Goal: Task Accomplishment & Management: Use online tool/utility

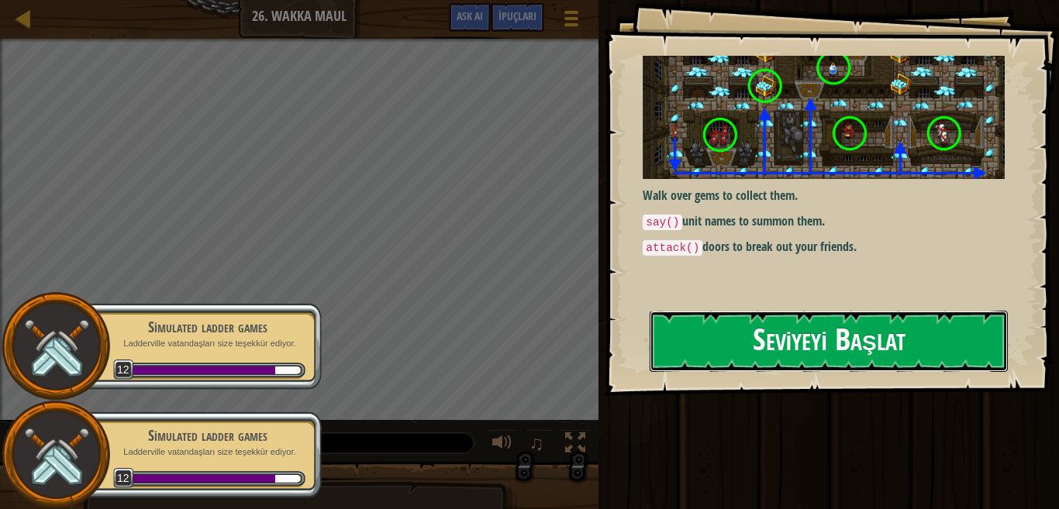
click at [902, 359] on button "Seviyeyi Başlat" at bounding box center [829, 341] width 358 height 61
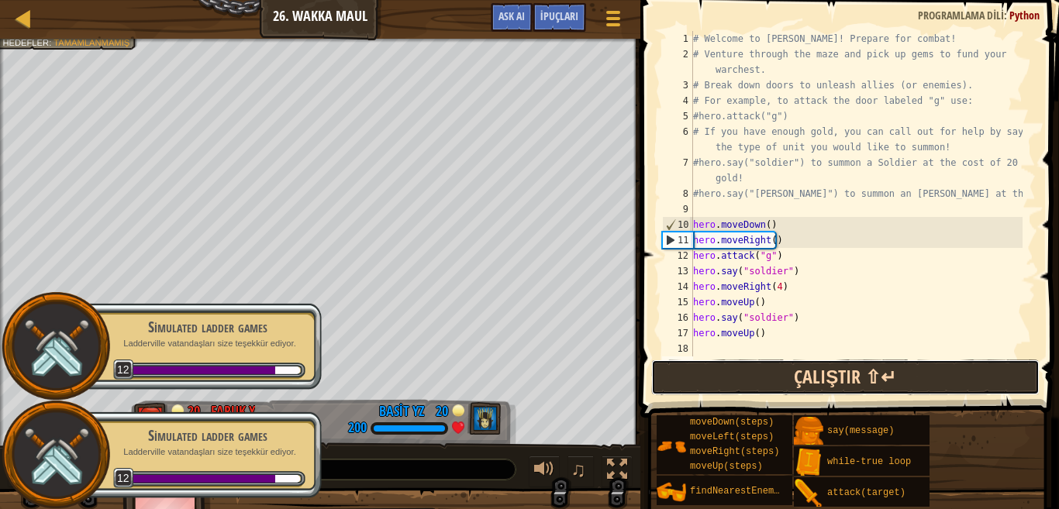
click at [776, 366] on button "Çalıştır ⇧↵" at bounding box center [845, 378] width 388 height 36
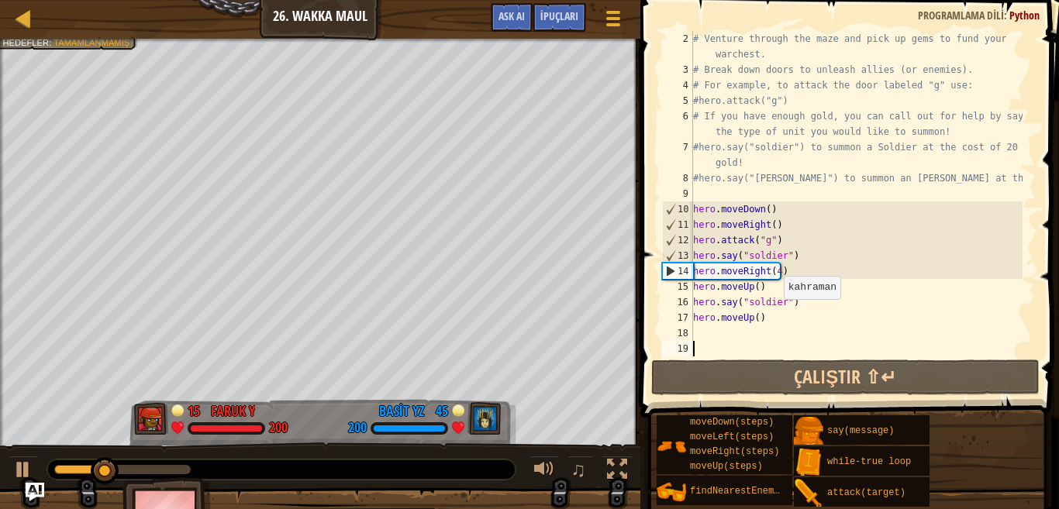
scroll to position [16, 0]
click at [741, 335] on div "# Venture through the maze and pick up gems to fund your warchest. # Break down…" at bounding box center [856, 217] width 333 height 372
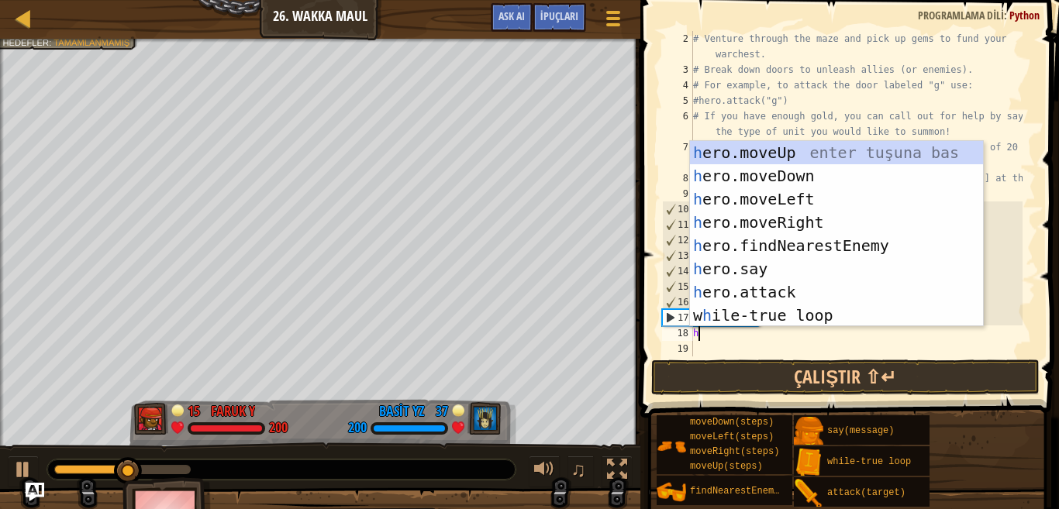
scroll to position [7, 0]
click at [749, 287] on div "h ero.moveUp enter tuşuna bas h ero.moveDown enter tuşuna bas h ero.moveLeft en…" at bounding box center [836, 257] width 293 height 233
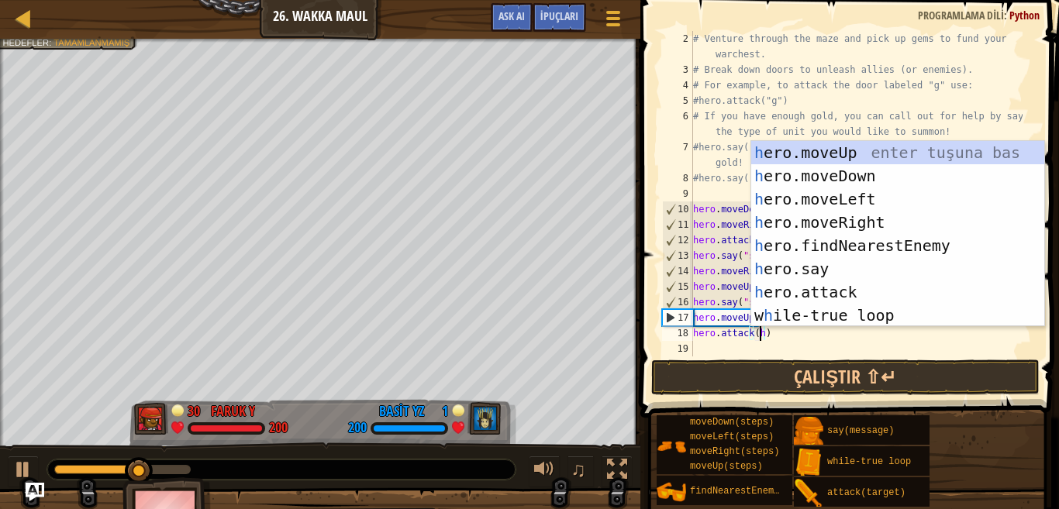
scroll to position [7, 5]
click at [768, 370] on button "Çalıştır ⇧↵" at bounding box center [845, 378] width 388 height 36
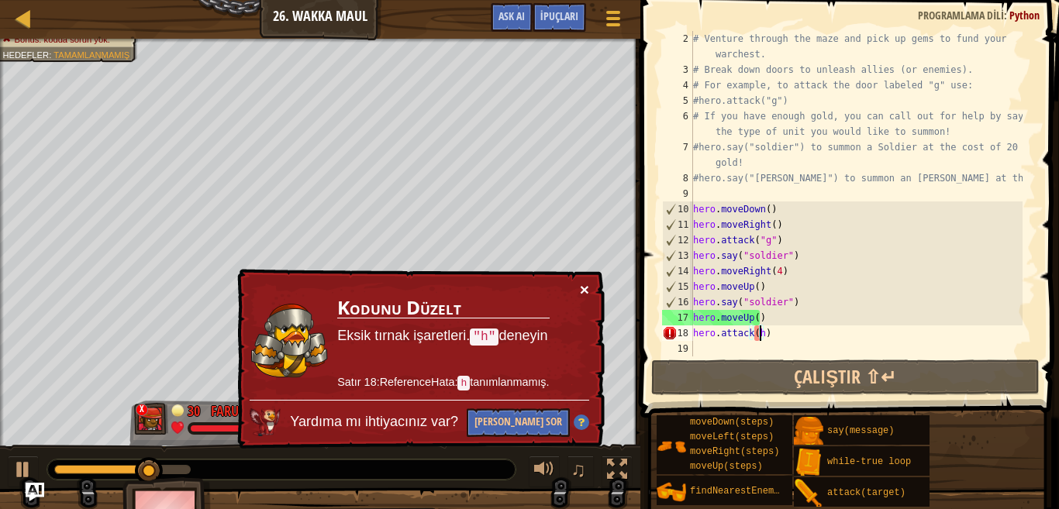
click at [587, 290] on button "×" at bounding box center [584, 289] width 9 height 16
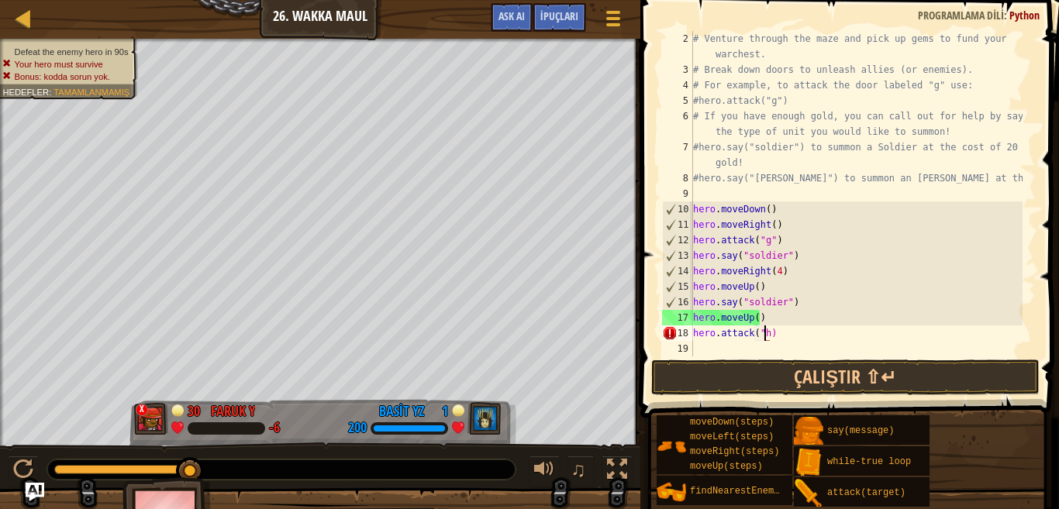
scroll to position [7, 5]
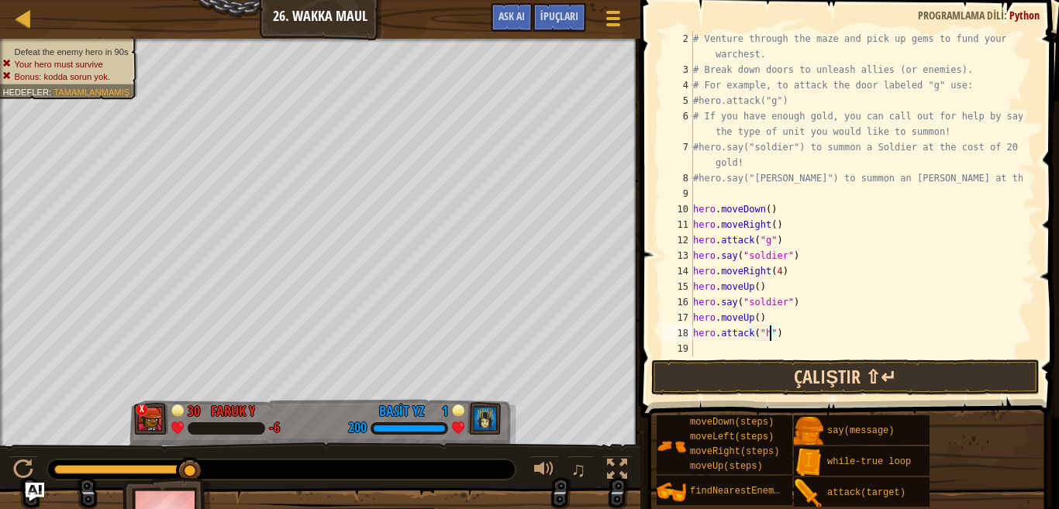
type textarea "hero.attack("h")"
click at [804, 367] on button "Çalıştır ⇧↵" at bounding box center [845, 378] width 388 height 36
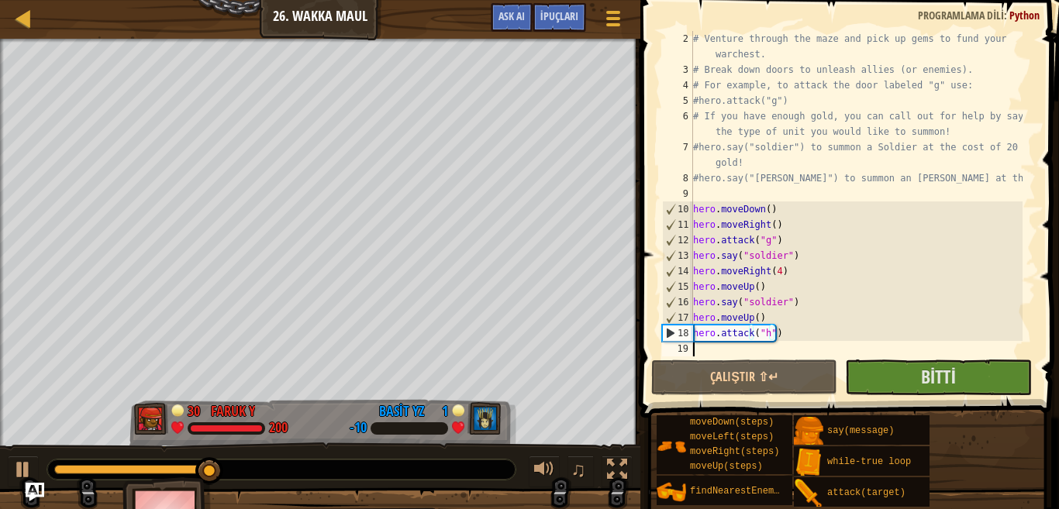
click at [782, 346] on div "# Venture through the maze and pick up gems to fund your warchest. # Break down…" at bounding box center [856, 217] width 333 height 372
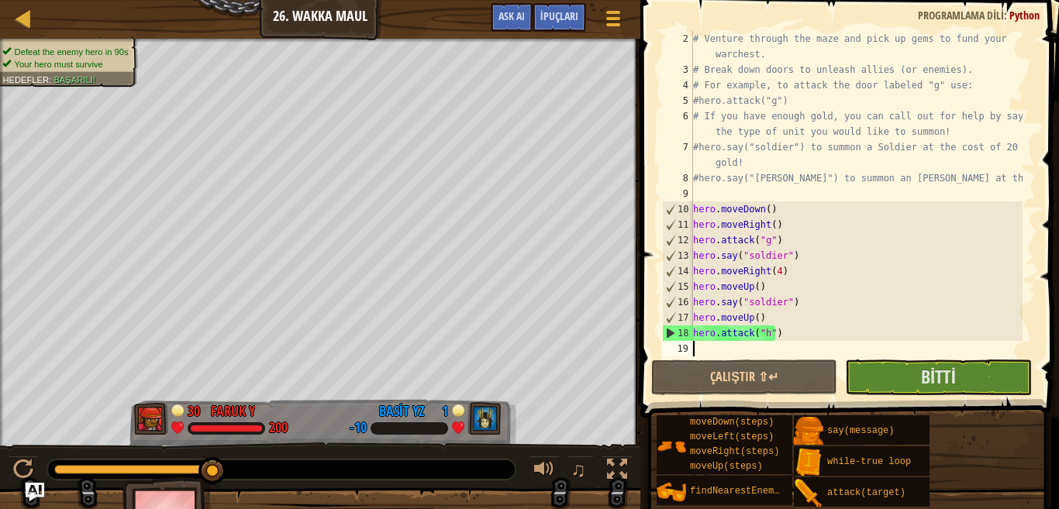
type textarea "h"
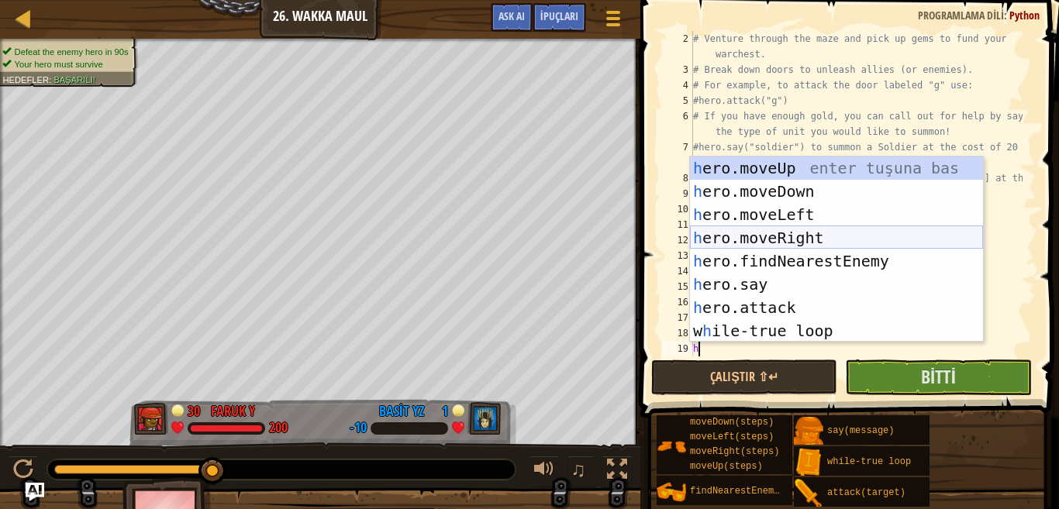
click at [783, 240] on div "h ero.moveUp enter tuşuna bas h ero.moveDown enter tuşuna bas h ero.moveLeft en…" at bounding box center [836, 273] width 293 height 233
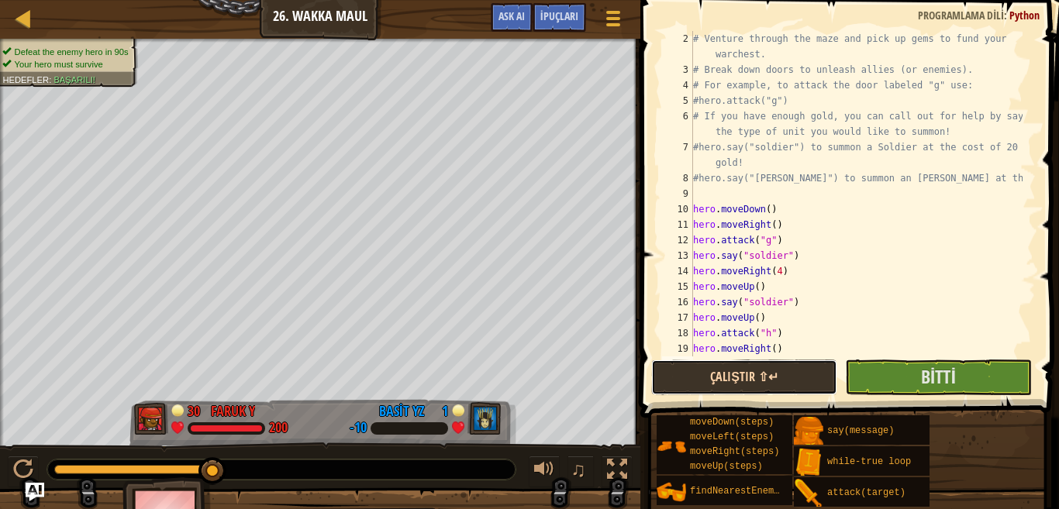
click at [812, 373] on button "Çalıştır ⇧↵" at bounding box center [744, 378] width 186 height 36
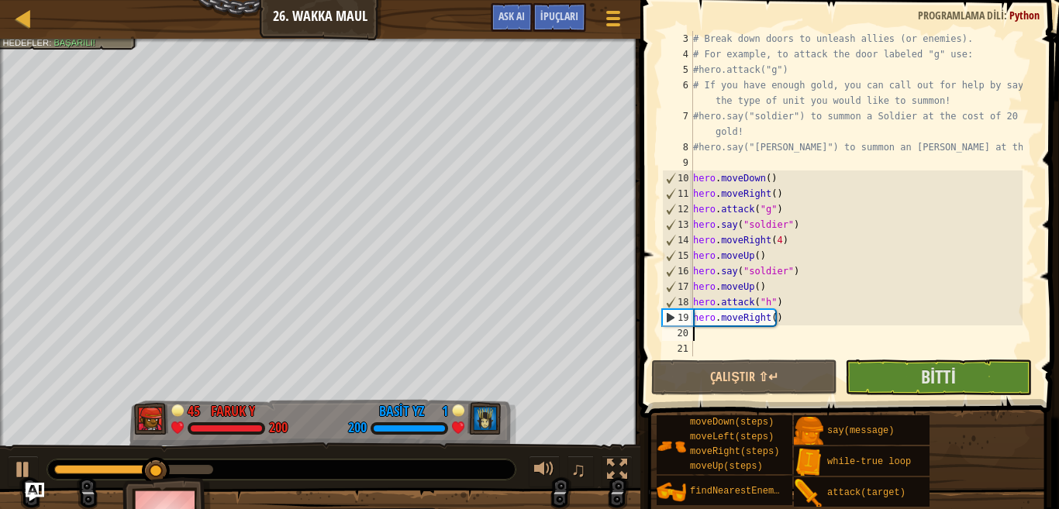
scroll to position [47, 0]
click at [549, 471] on div at bounding box center [544, 470] width 20 height 20
type textarea "h"
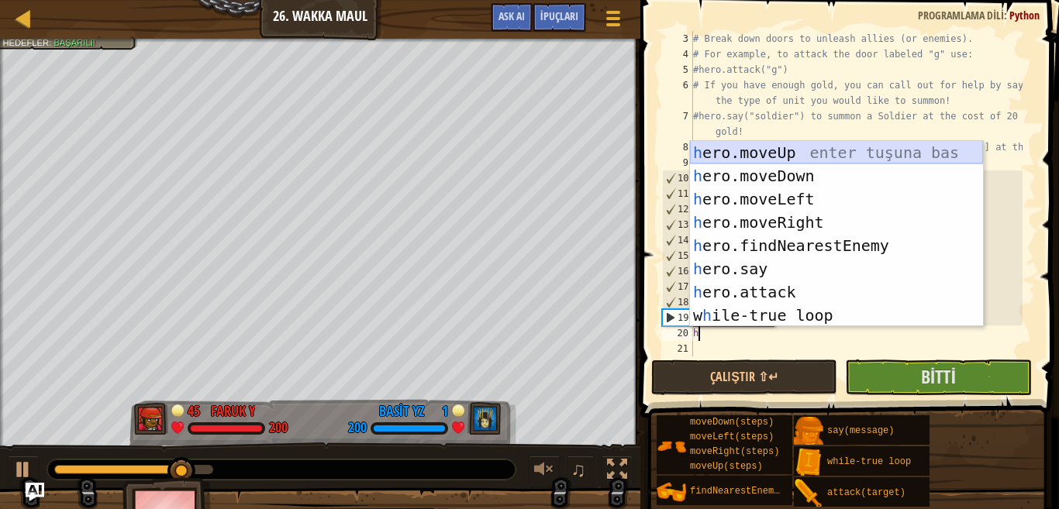
click at [776, 153] on div "h ero.moveUp enter tuşuna bas h ero.moveDown enter tuşuna bas h ero.moveLeft en…" at bounding box center [836, 257] width 293 height 233
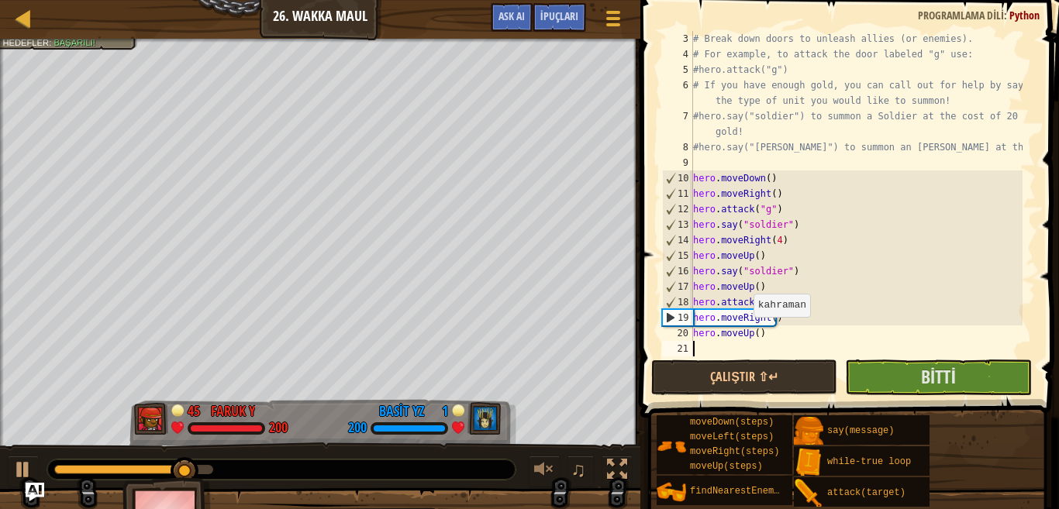
type textarea "h"
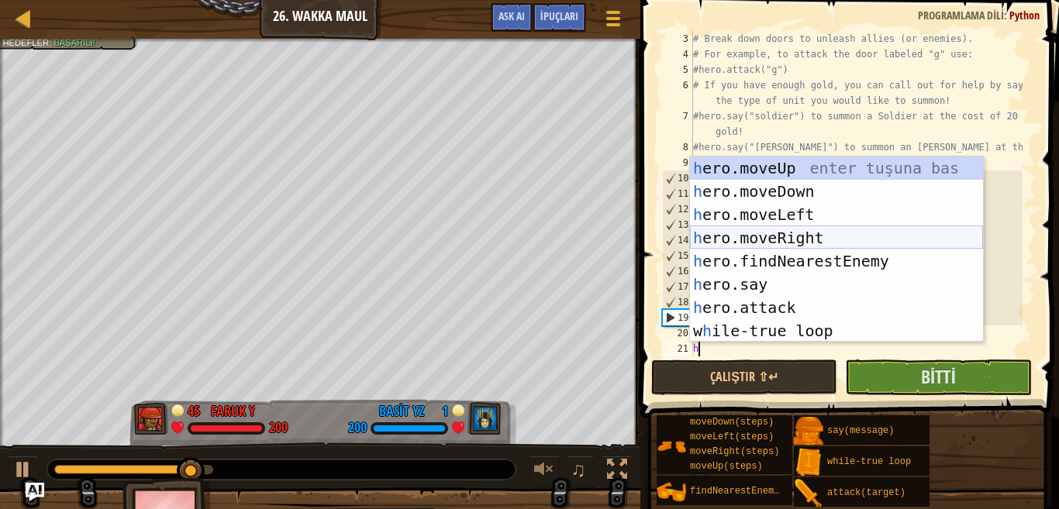
click at [753, 236] on div "h ero.moveUp enter tuşuna bas h ero.moveDown enter tuşuna bas h ero.moveLeft en…" at bounding box center [836, 273] width 293 height 233
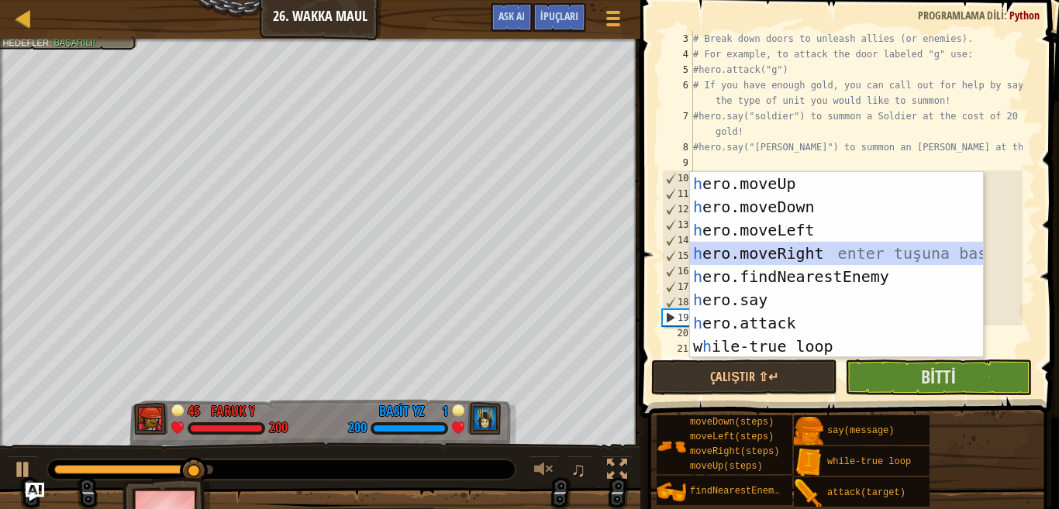
type textarea "h"
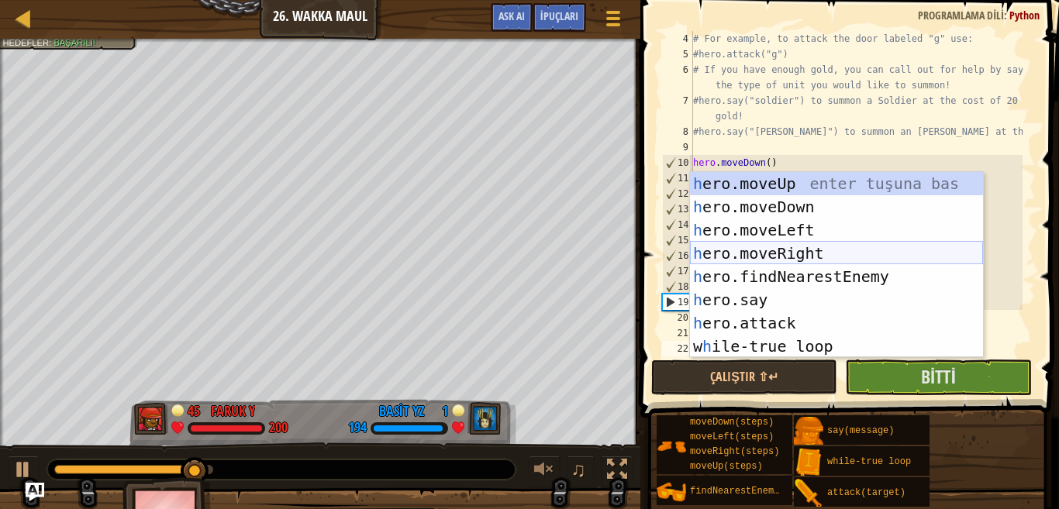
scroll to position [62, 0]
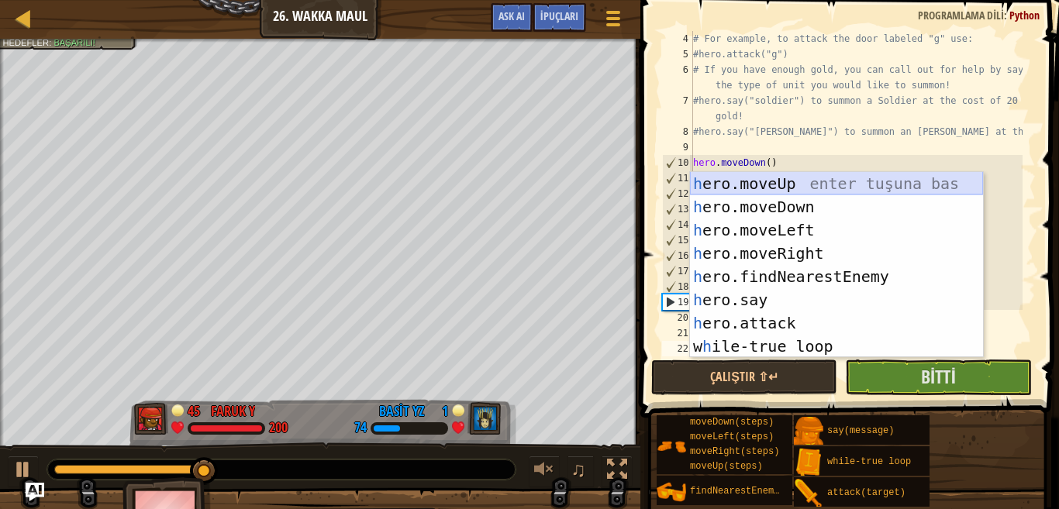
click at [792, 188] on div "h ero.moveUp enter tuşuna bas h ero.moveDown enter tuşuna bas h ero.moveLeft en…" at bounding box center [836, 288] width 293 height 233
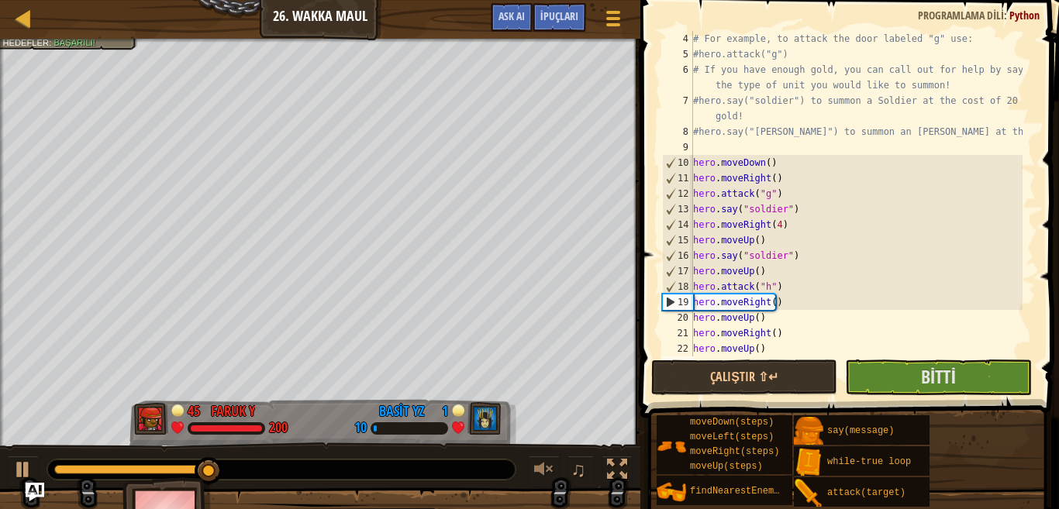
click at [783, 185] on div "# For example, to attack the door labeled "g" use: #hero.attack("g") # If you h…" at bounding box center [856, 209] width 333 height 357
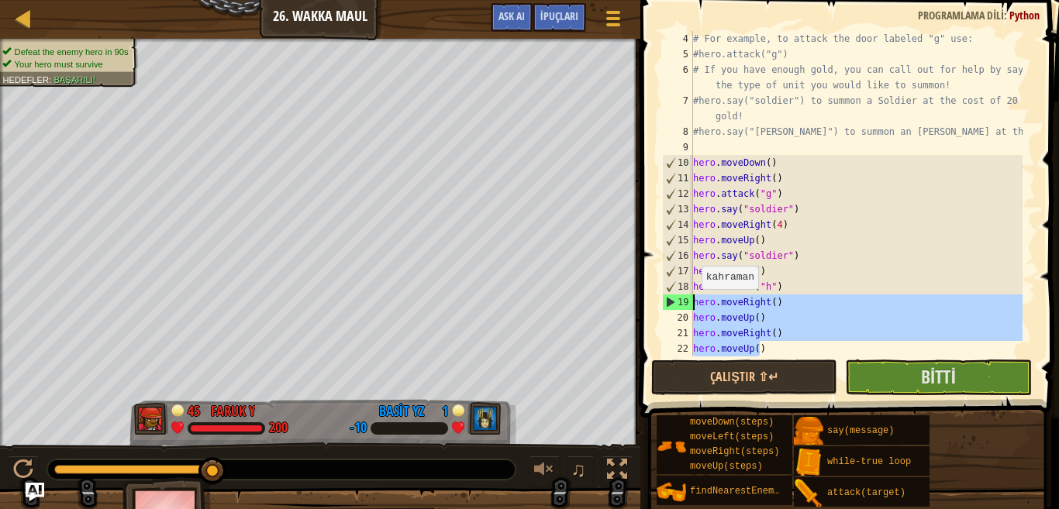
drag, startPoint x: 769, startPoint y: 353, endPoint x: 694, endPoint y: 305, distance: 89.2
click at [694, 305] on div "# For example, to attack the door labeled "g" use: #hero.attack("g") # If you h…" at bounding box center [856, 209] width 333 height 357
type textarea "hero.moveRight() hero.moveUp()"
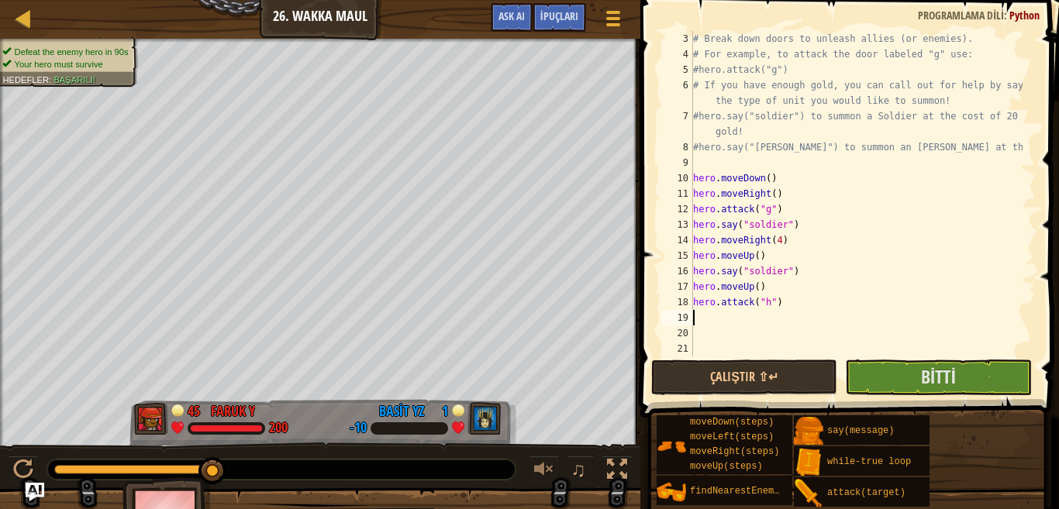
type textarea "h"
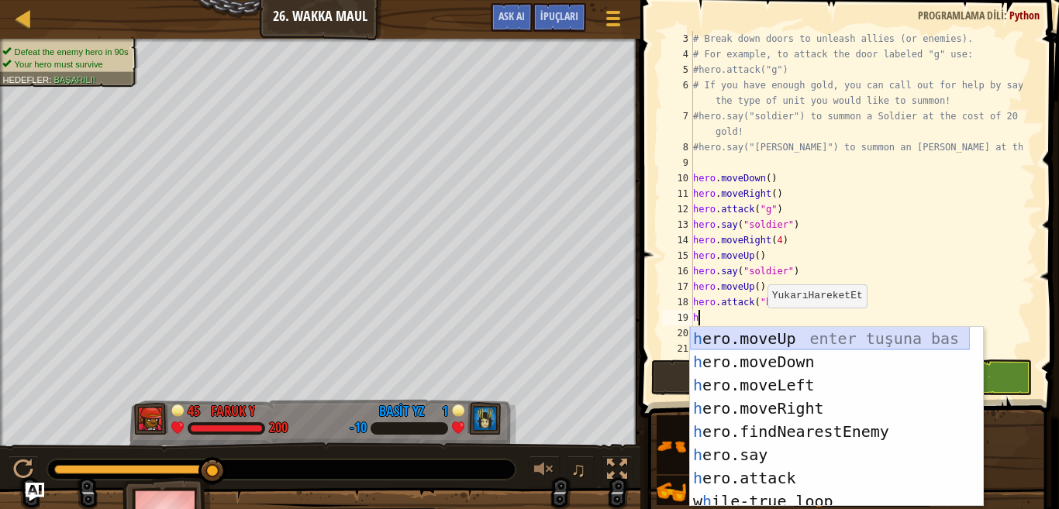
click at [772, 338] on div "h ero.moveUp enter tuşuna bas h ero.moveDown enter tuşuna bas h ero.moveLeft en…" at bounding box center [830, 440] width 280 height 226
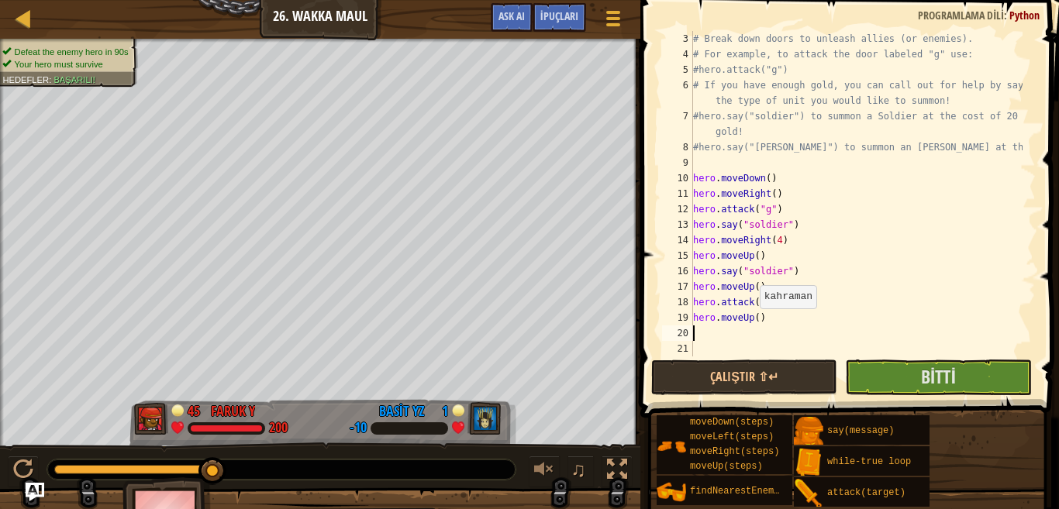
click at [752, 324] on div "# Break down doors to unleash allies (or enemies). # For example, to attack the…" at bounding box center [856, 209] width 333 height 357
type textarea "hero.moveUp(2)"
click at [735, 333] on div "# Break down doors to unleash allies (or enemies). # For example, to attack the…" at bounding box center [856, 209] width 333 height 357
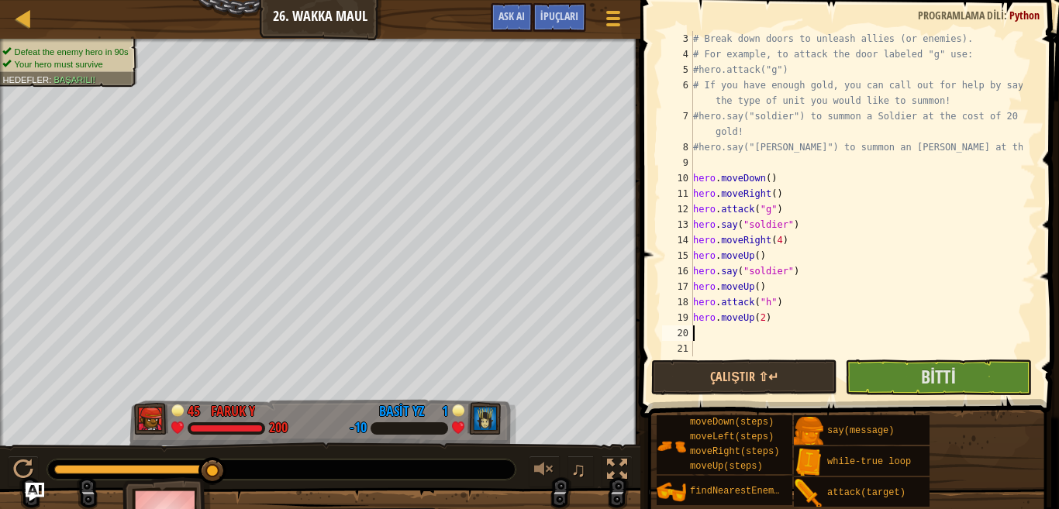
type textarea "h"
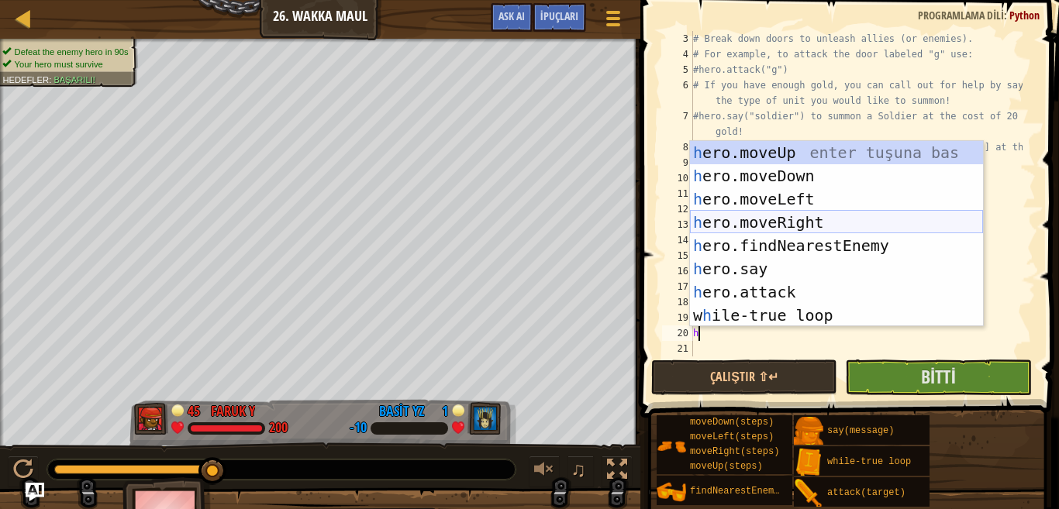
click at [770, 218] on div "h ero.moveUp enter tuşuna bas h ero.moveDown enter tuşuna bas h ero.moveLeft en…" at bounding box center [836, 257] width 293 height 233
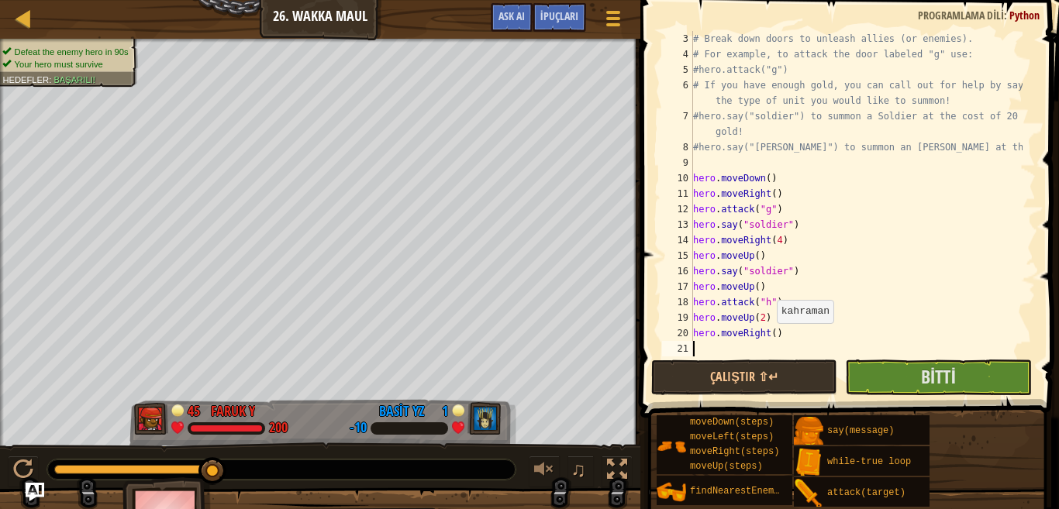
click at [769, 339] on div "# Break down doors to unleash allies (or enemies). # For example, to attack the…" at bounding box center [856, 209] width 333 height 357
type textarea "hero.moveRight(3)"
click at [777, 350] on div "# Break down doors to unleash allies (or enemies). # For example, to attack the…" at bounding box center [856, 209] width 333 height 357
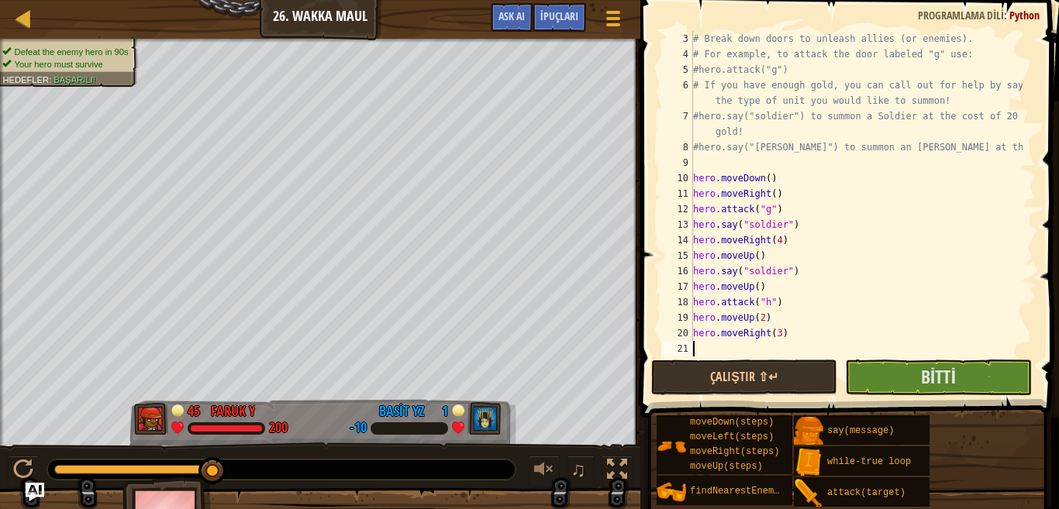
type textarea "h"
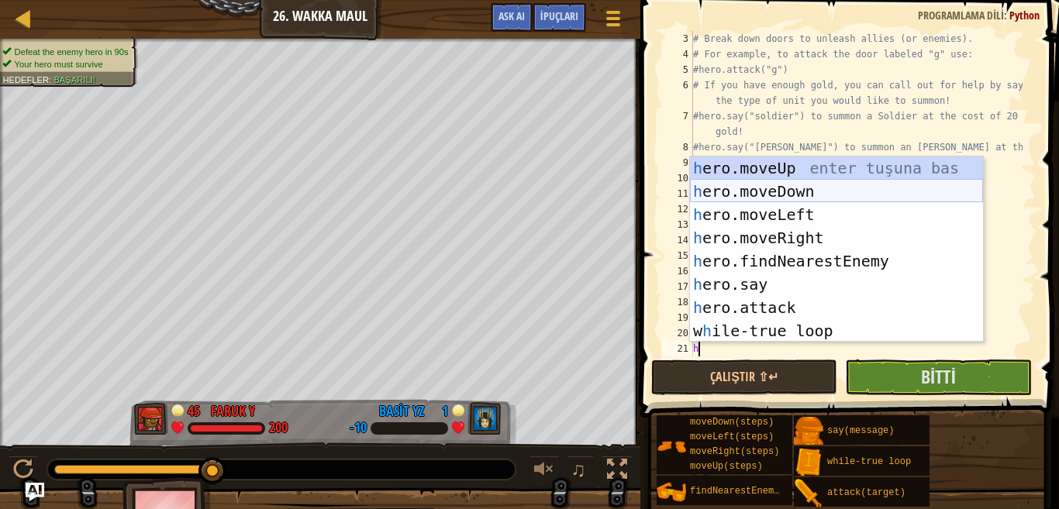
click at [764, 191] on div "h ero.moveUp enter tuşuna bas h ero.moveDown enter tuşuna bas h ero.moveLeft en…" at bounding box center [836, 273] width 293 height 233
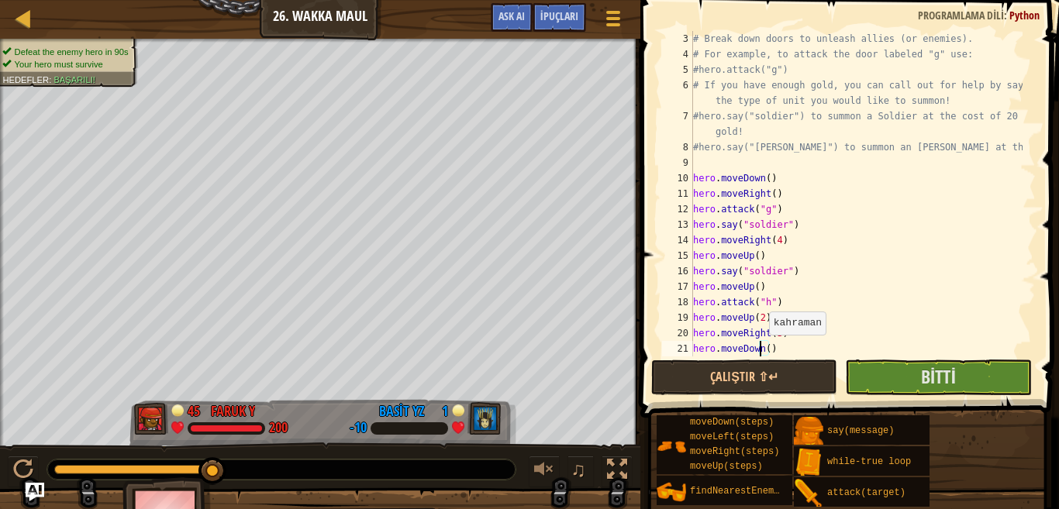
click at [761, 350] on div "# Break down doors to unleash allies (or enemies). # For example, to attack the…" at bounding box center [856, 209] width 333 height 357
click at [764, 352] on div "# Break down doors to unleash allies (or enemies). # For example, to attack the…" at bounding box center [856, 209] width 333 height 357
click at [899, 370] on button "Bitti" at bounding box center [938, 378] width 186 height 36
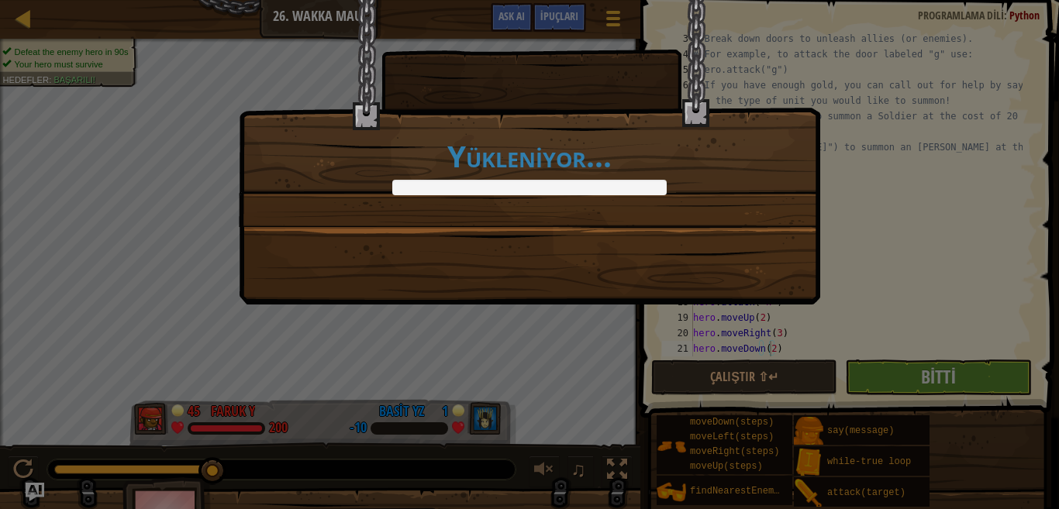
click at [824, 379] on div "Yükleniyor..." at bounding box center [529, 254] width 1059 height 509
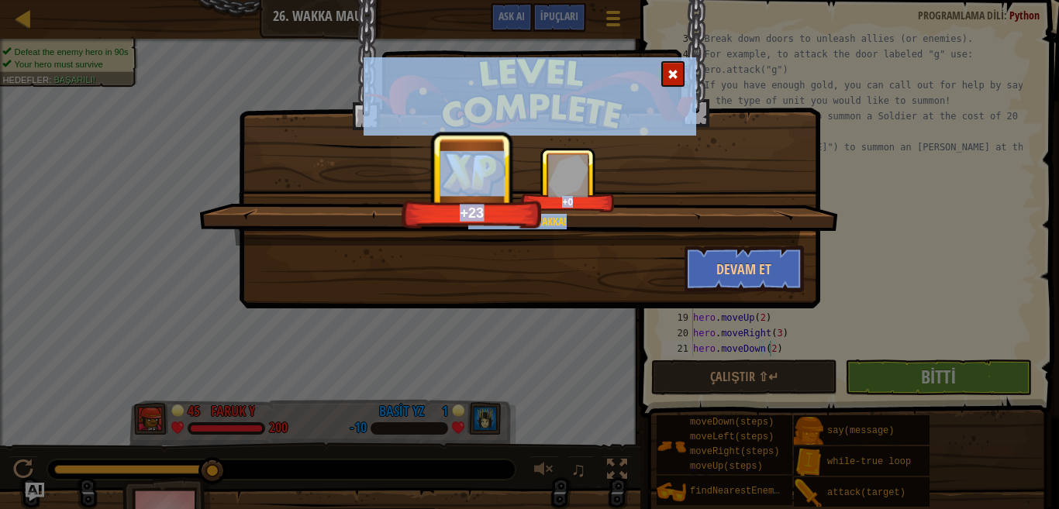
click at [674, 79] on span at bounding box center [672, 74] width 11 height 11
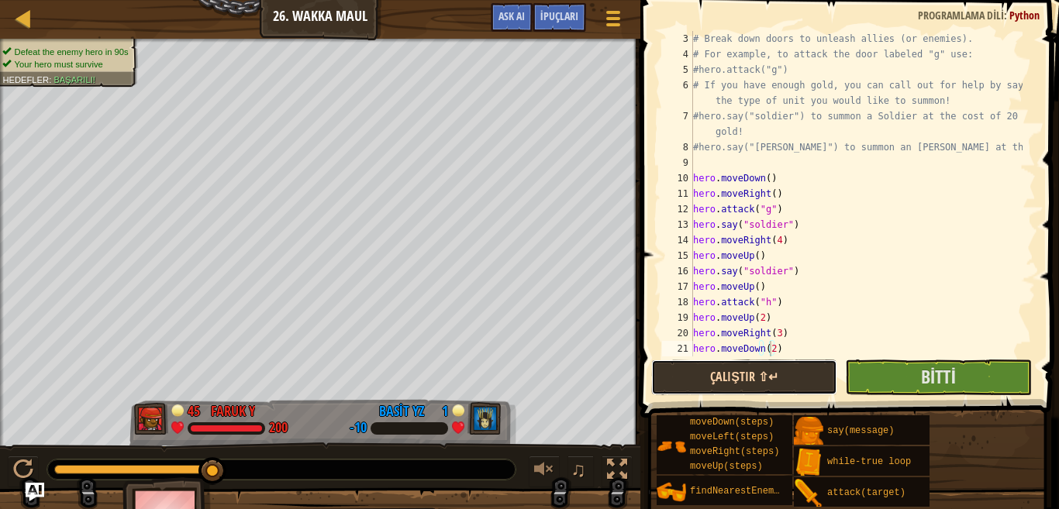
click at [805, 381] on button "Çalıştır ⇧↵" at bounding box center [744, 378] width 186 height 36
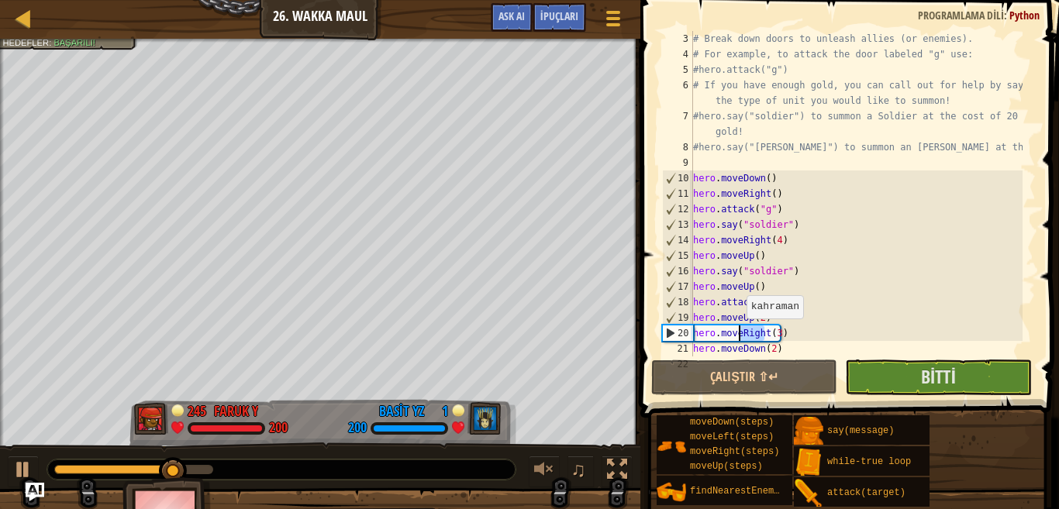
drag, startPoint x: 764, startPoint y: 335, endPoint x: 739, endPoint y: 334, distance: 24.8
click at [739, 334] on div "# Break down doors to unleash allies (or enemies). # For example, to attack the…" at bounding box center [856, 209] width 333 height 357
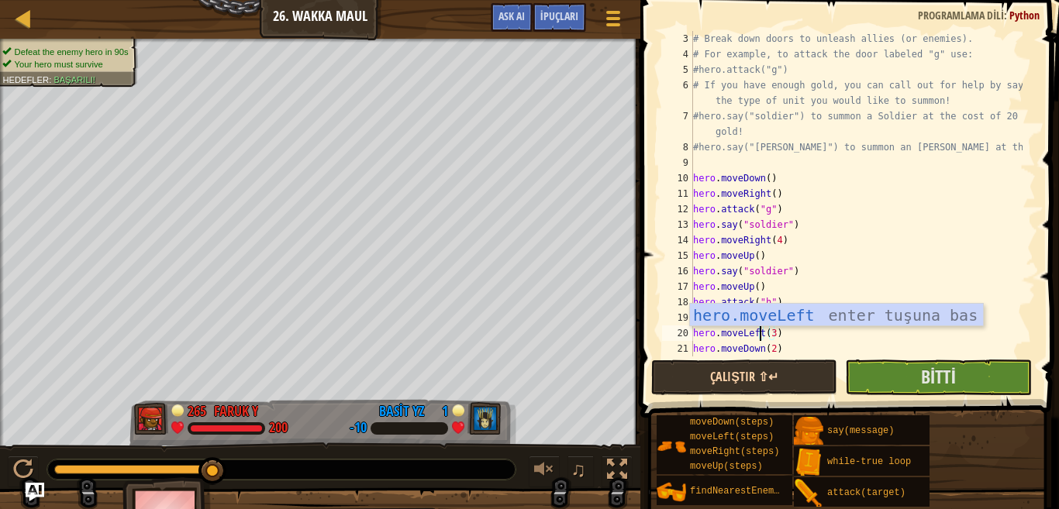
type textarea "hero.moveLeft(3)"
click at [809, 376] on button "Çalıştır ⇧↵" at bounding box center [744, 378] width 186 height 36
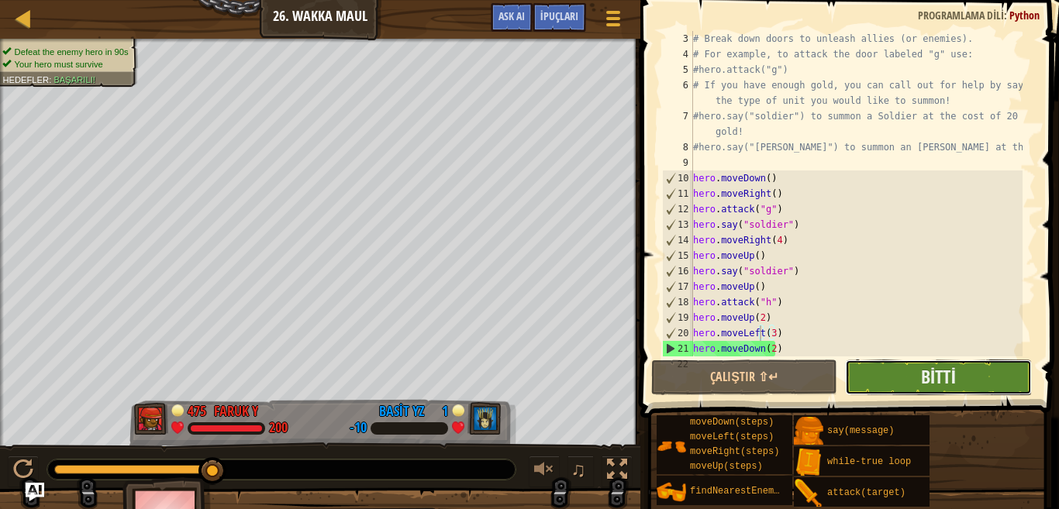
click at [911, 382] on button "Bitti" at bounding box center [938, 378] width 186 height 36
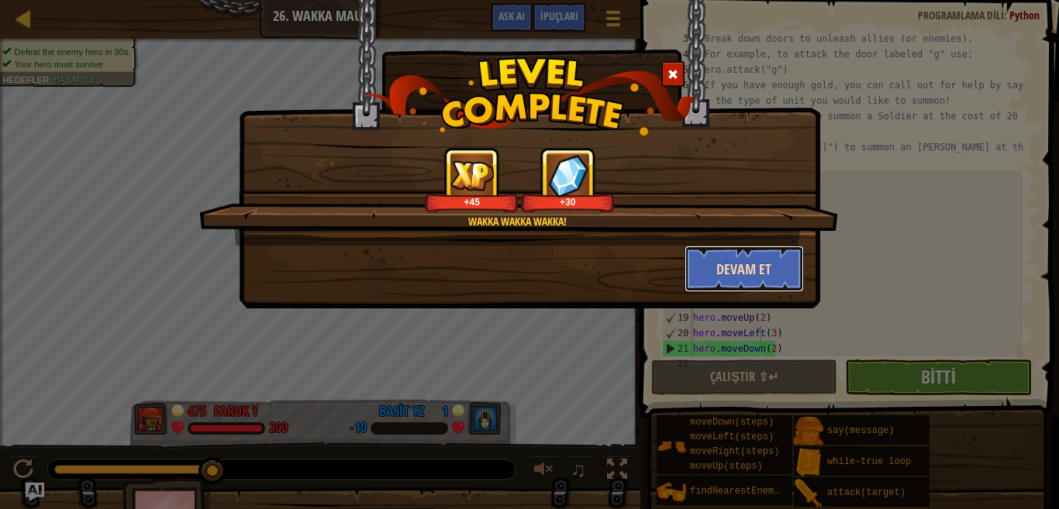
click at [770, 278] on button "Devam et" at bounding box center [744, 269] width 120 height 47
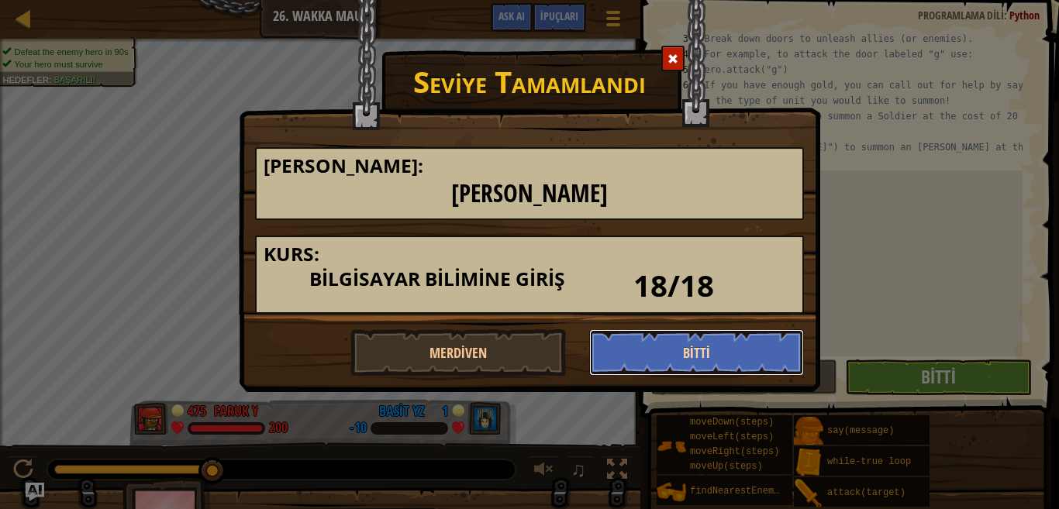
click at [753, 336] on button "Bitti" at bounding box center [696, 352] width 215 height 47
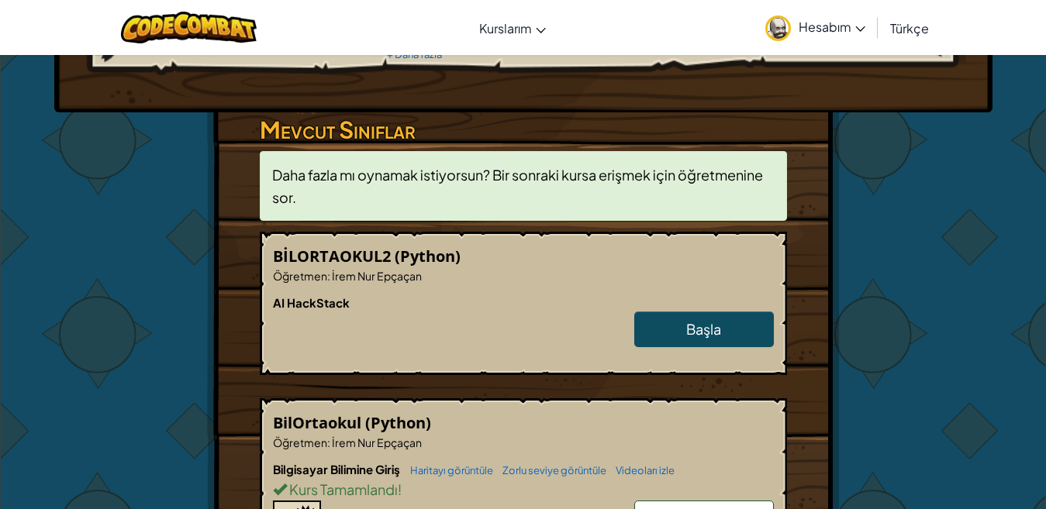
scroll to position [310, 0]
